Goal: Information Seeking & Learning: Learn about a topic

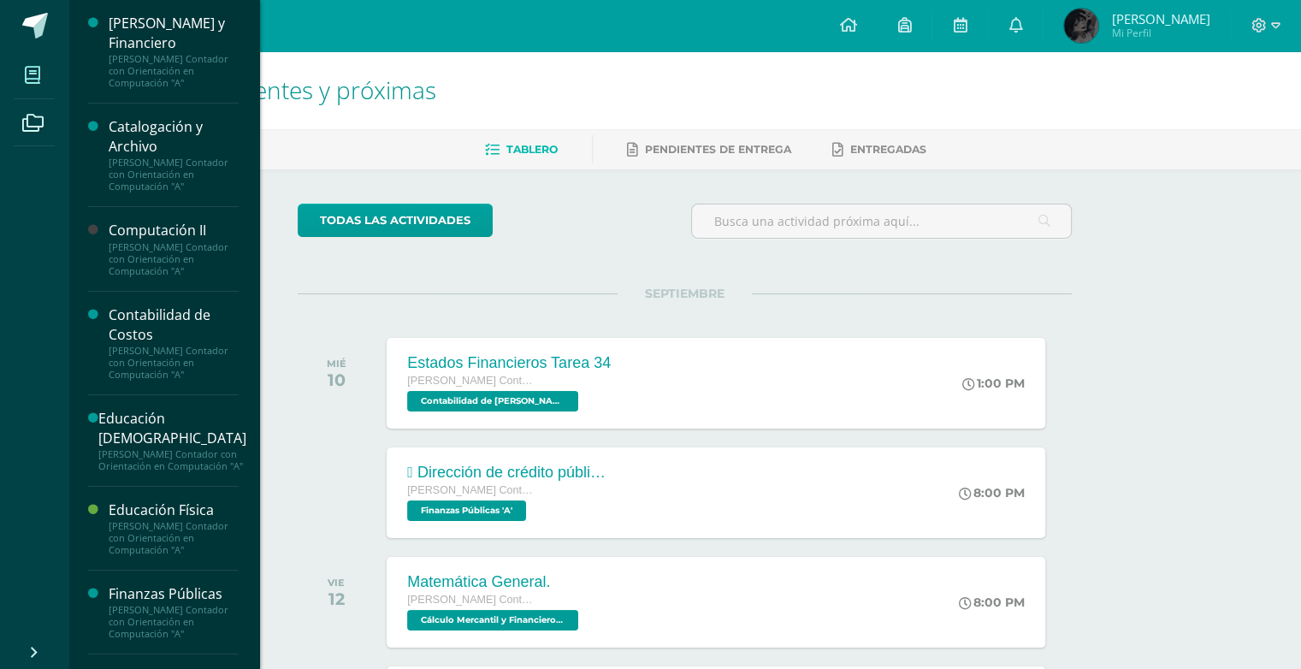
click at [37, 80] on icon at bounding box center [32, 75] width 15 height 17
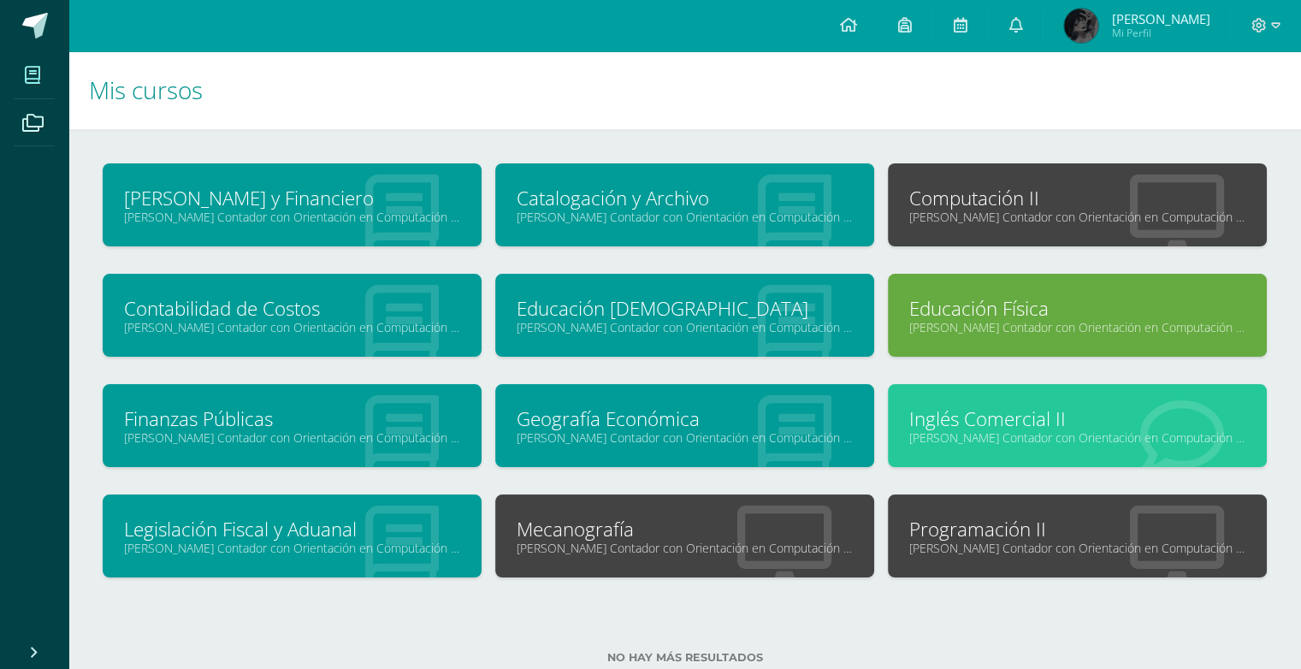
click at [300, 420] on link "Finanzas Públicas" at bounding box center [292, 418] width 336 height 27
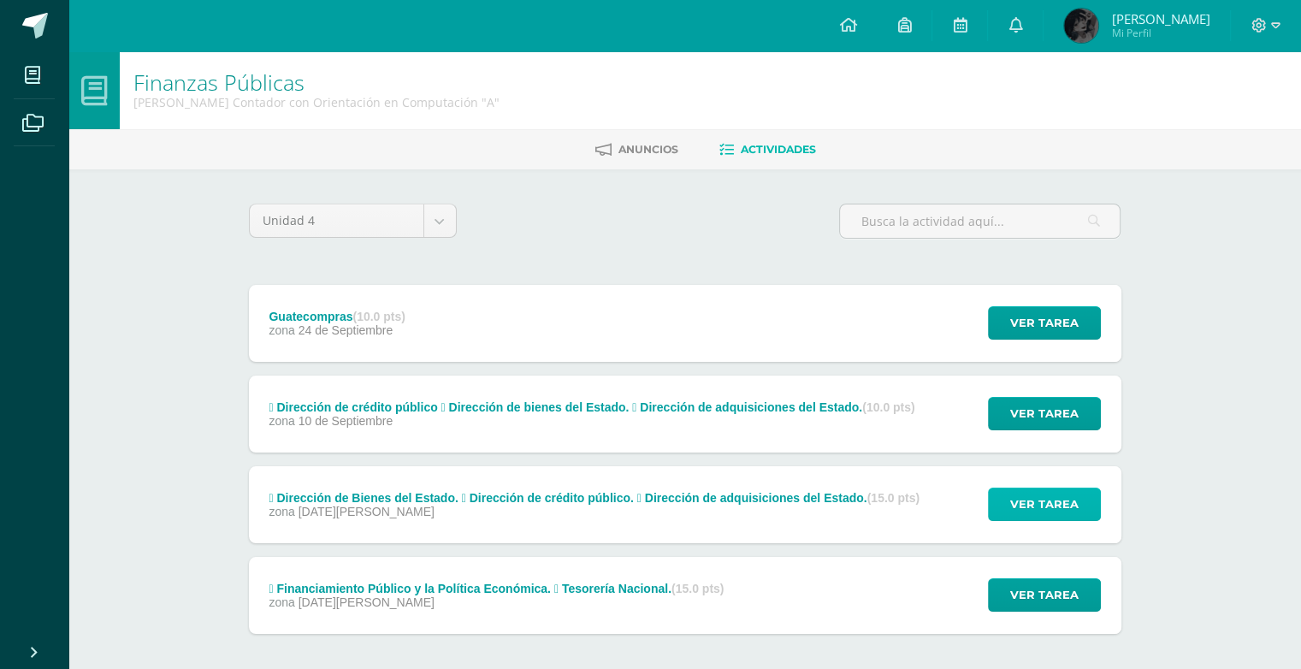
click at [992, 508] on button "Ver tarea" at bounding box center [1044, 503] width 113 height 33
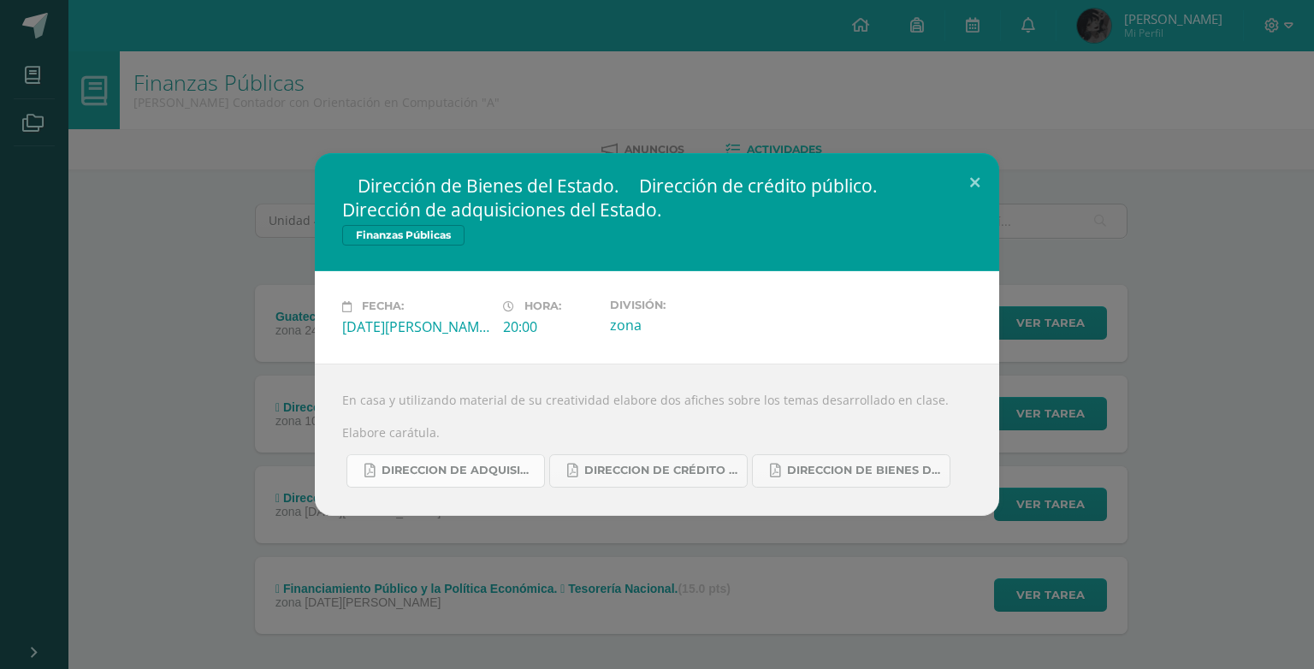
click at [448, 461] on link "DIRECCION DE ADQUISICIONES DEL ESTADO..pdf" at bounding box center [445, 470] width 198 height 33
click at [681, 477] on span "DIRECCION DE CRÉDITO PÚBLICO.pdf" at bounding box center [661, 470] width 154 height 14
click at [848, 471] on span "DIRECCION DE BIENES DEL ESTADO.pdf" at bounding box center [864, 470] width 154 height 14
